Goal: Task Accomplishment & Management: Manage account settings

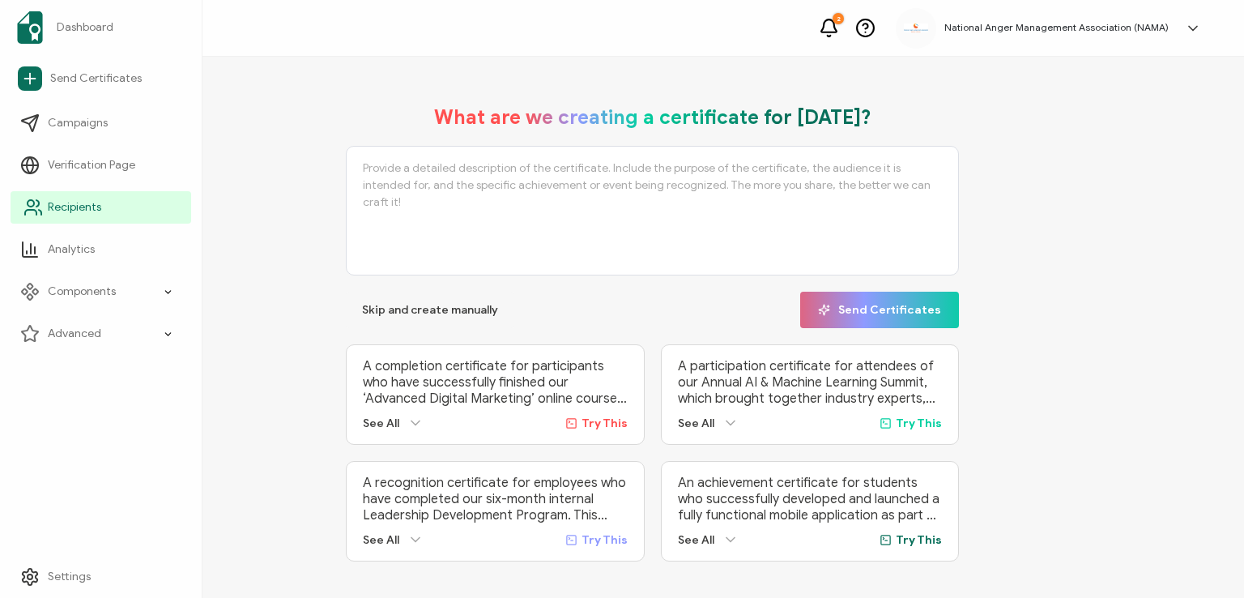
click at [57, 200] on span "Recipients" at bounding box center [74, 207] width 53 height 16
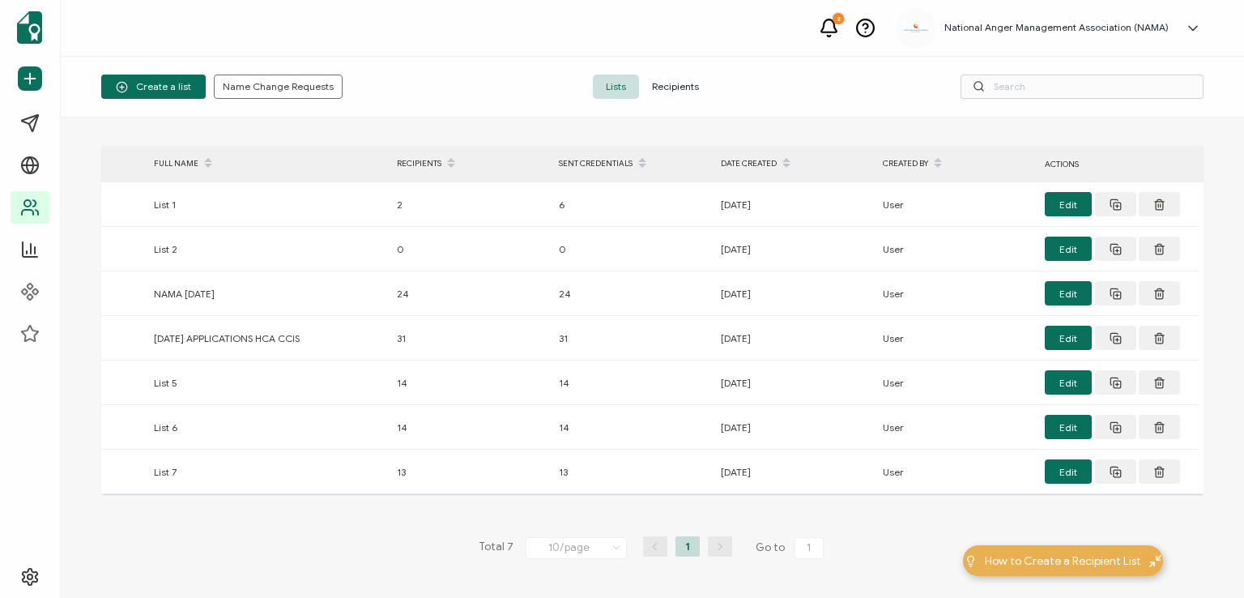
click at [667, 83] on span "Recipients" at bounding box center [675, 87] width 73 height 24
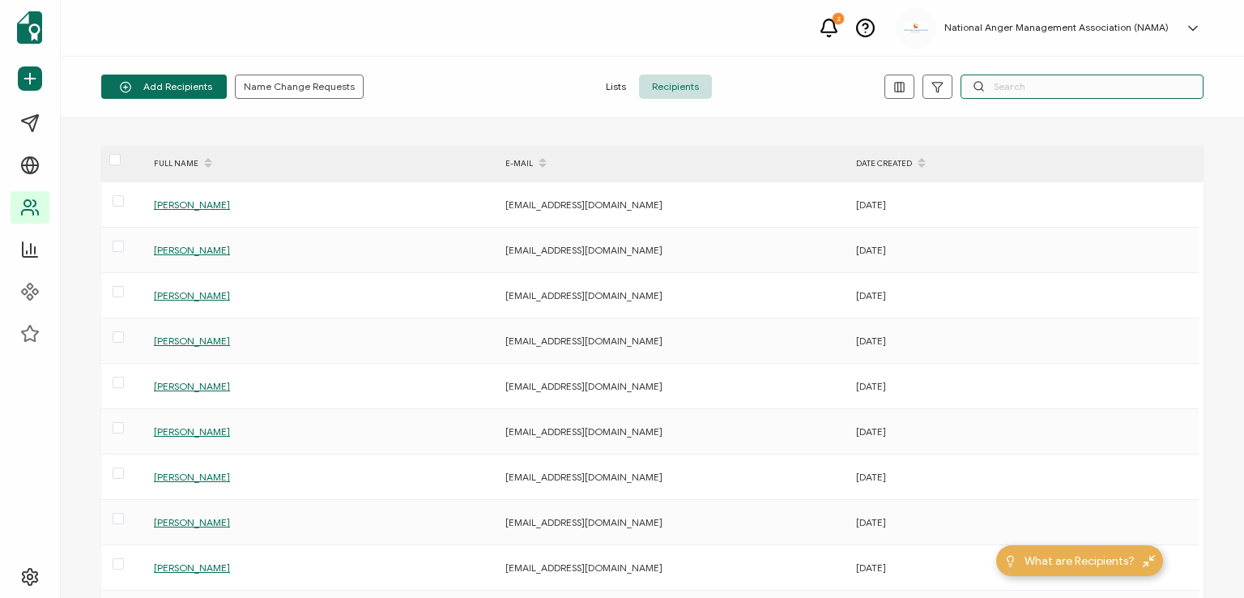
click at [1014, 83] on input "text" at bounding box center [1082, 87] width 243 height 24
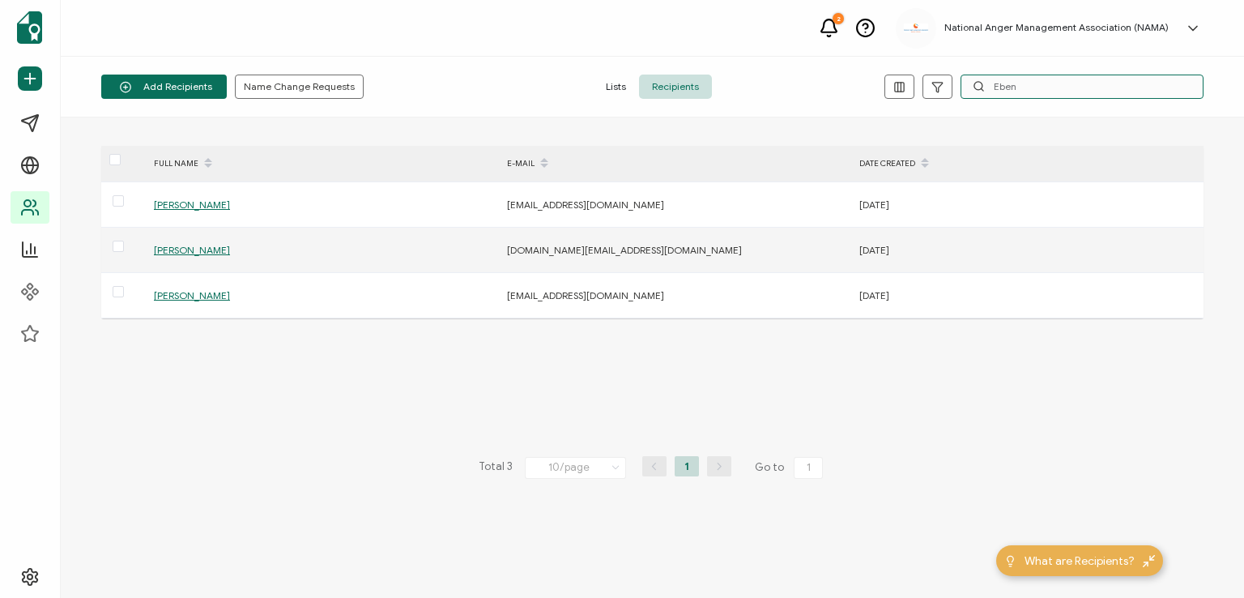
type input "Eben"
click at [185, 247] on span "[PERSON_NAME]" at bounding box center [192, 250] width 76 height 12
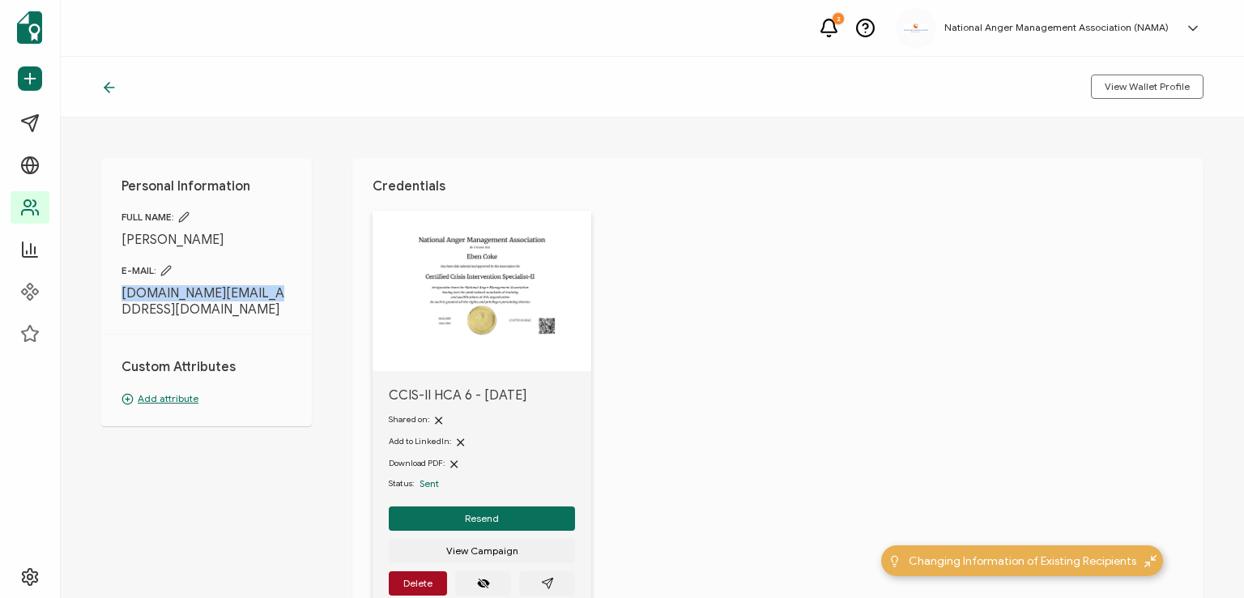
drag, startPoint x: 117, startPoint y: 292, endPoint x: 276, endPoint y: 290, distance: 159.6
click at [276, 290] on div "Personal Information FULL NAME: [PERSON_NAME] E-MAIL: [DOMAIN_NAME][EMAIL_ADDRE…" at bounding box center [206, 292] width 211 height 268
copy span "[DOMAIN_NAME][EMAIL_ADDRESS][DOMAIN_NAME]"
click at [287, 288] on span "[DOMAIN_NAME][EMAIL_ADDRESS][DOMAIN_NAME]" at bounding box center [206, 301] width 170 height 32
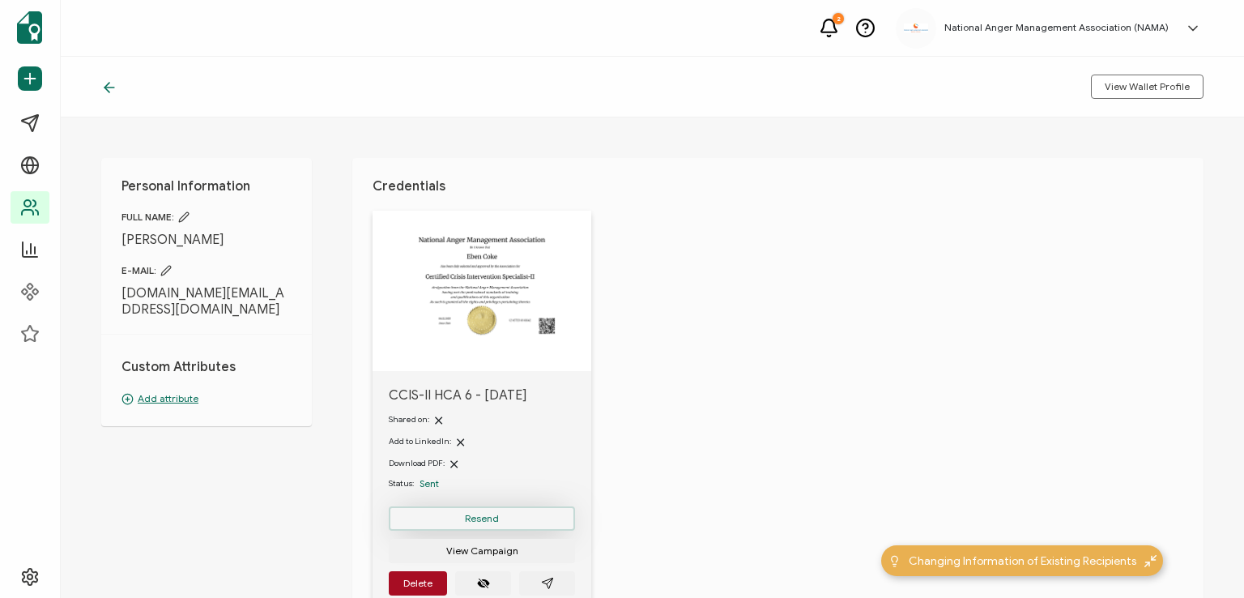
click at [488, 514] on span "Resend" at bounding box center [482, 519] width 34 height 10
